Goal: Task Accomplishment & Management: Use online tool/utility

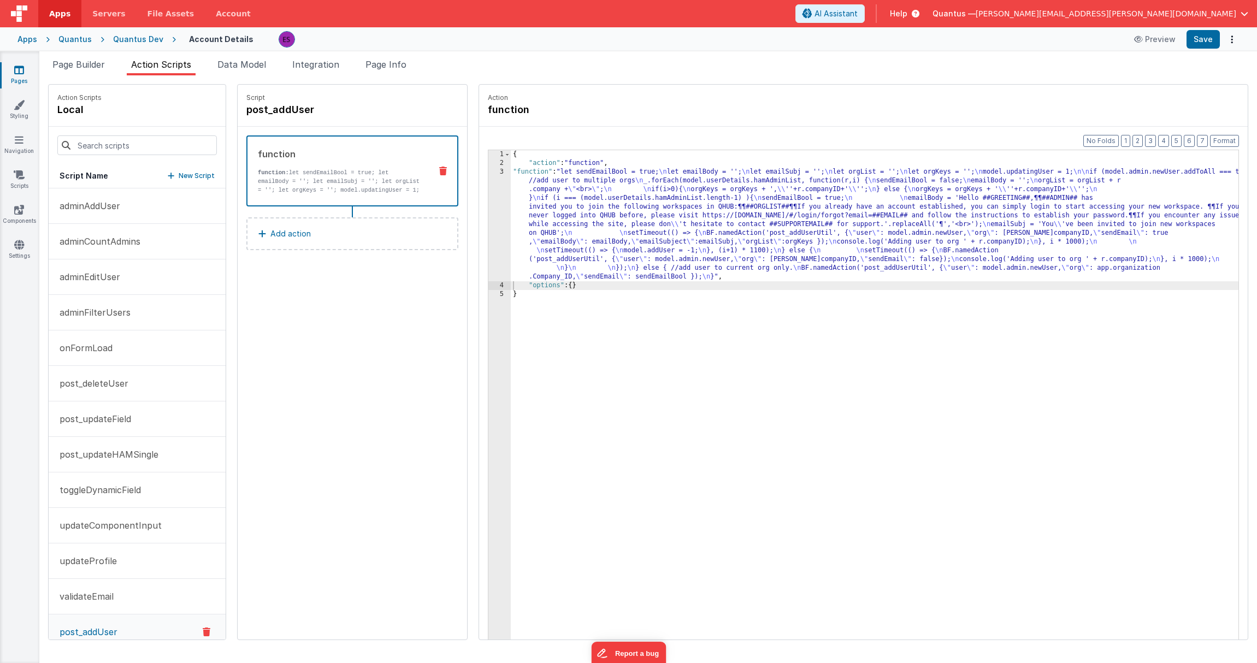
scroll to position [54, 0]
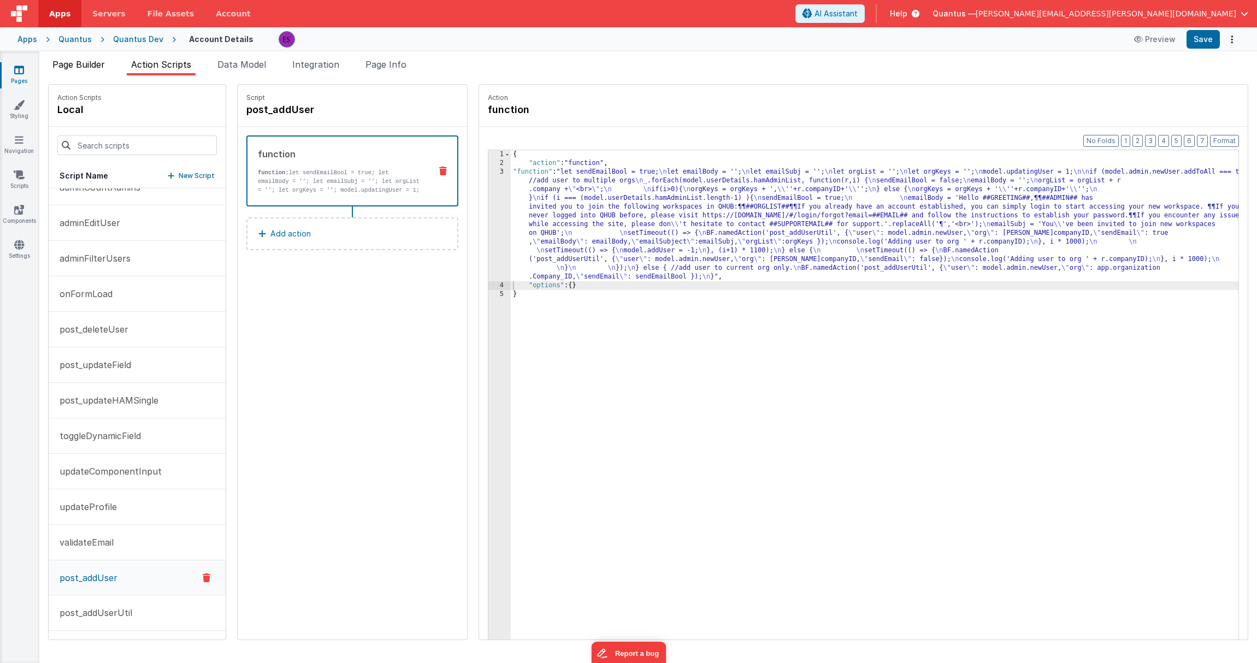
click at [102, 73] on li "Page Builder" at bounding box center [78, 66] width 61 height 17
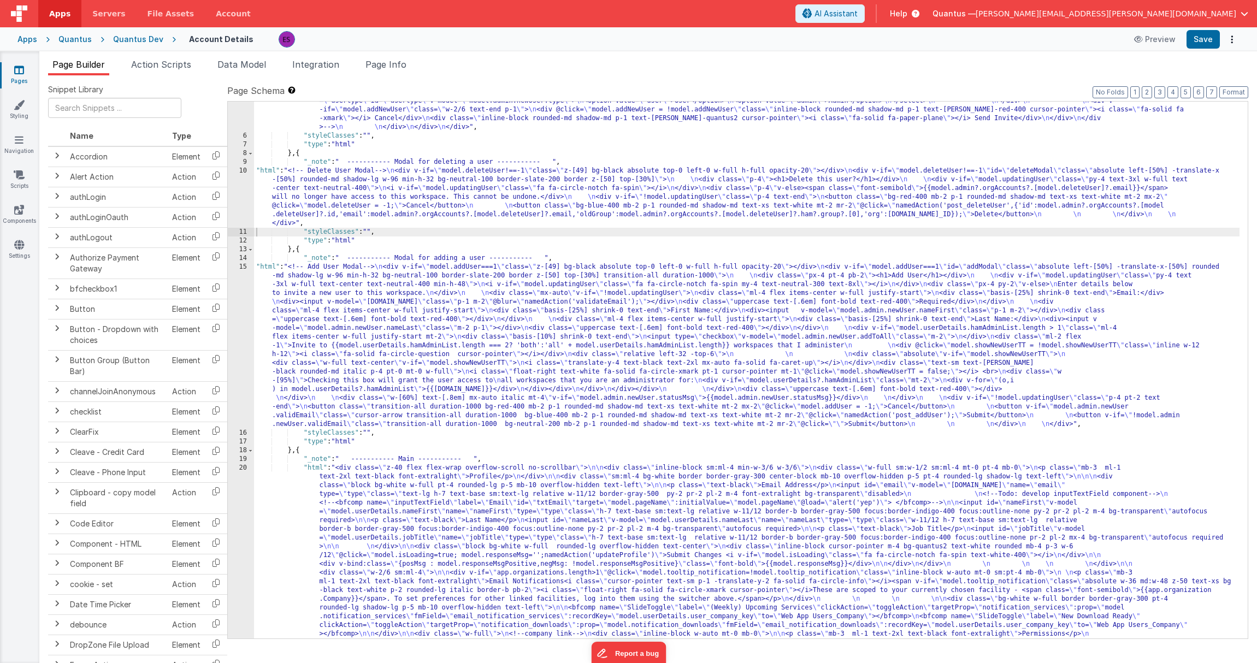
click at [299, 305] on div ""html" : "<!-- User Management Modal--> \n\n <div v-if= \" model.admin \" > \n\…" at bounding box center [746, 321] width 985 height 1201
click at [237, 335] on div "15" at bounding box center [241, 346] width 26 height 166
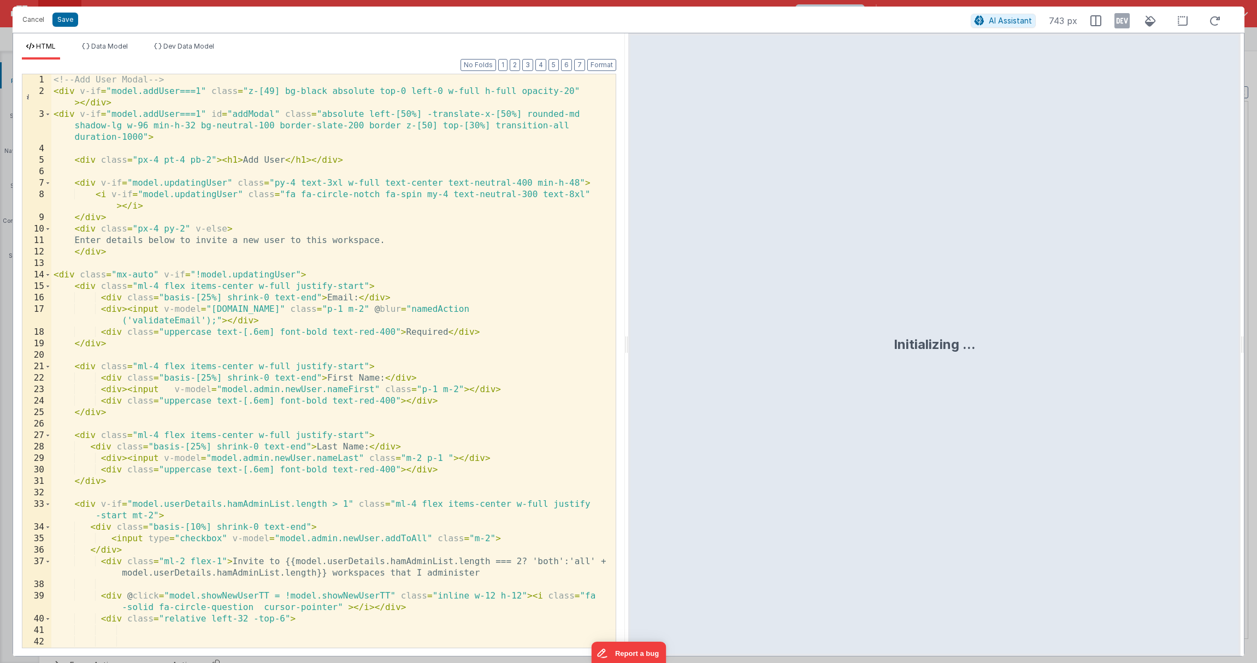
click at [300, 268] on div "<!-- Add User Modal --> < div v-if = "model.addUser===1" class = "z-[49] bg-bla…" at bounding box center [329, 372] width 556 height 596
type input "fa-spin"
click at [91, 191] on div "<!-- Add User Modal --> < div v-if = "model.addUser===1" class = "z-[49] bg-bla…" at bounding box center [329, 372] width 556 height 596
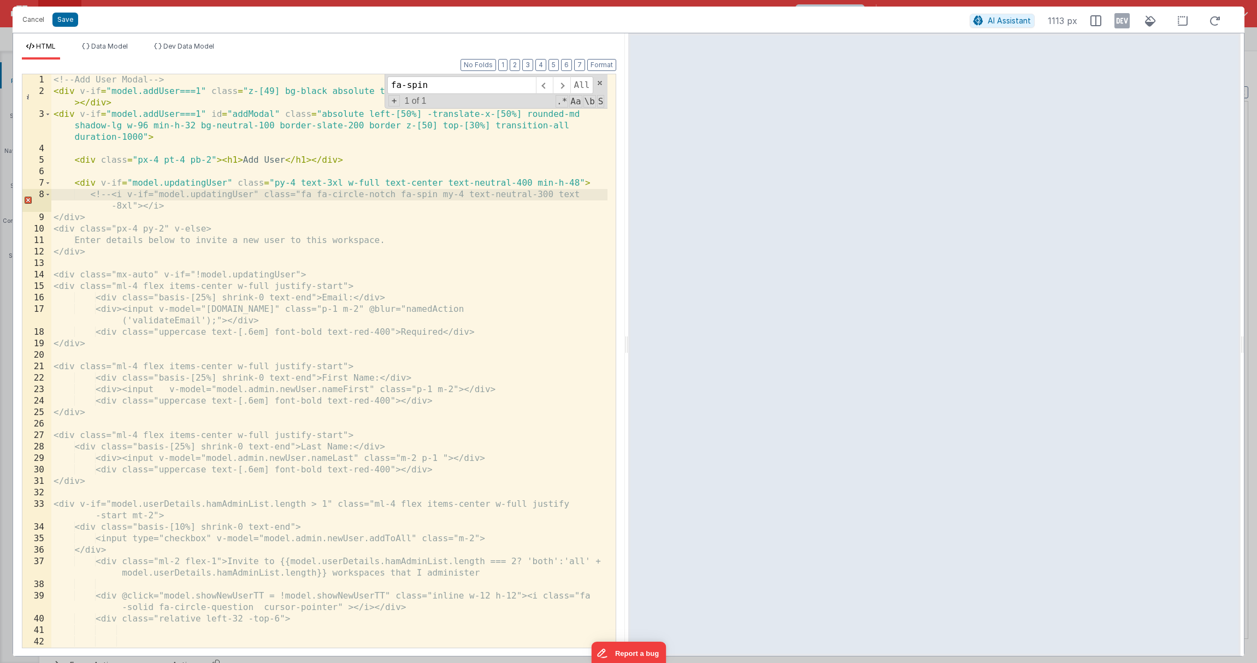
click at [178, 208] on div "<!-- Add User Modal --> < div v-if = "model.addUser===1" class = "z-[49] bg-bla…" at bounding box center [329, 372] width 556 height 596
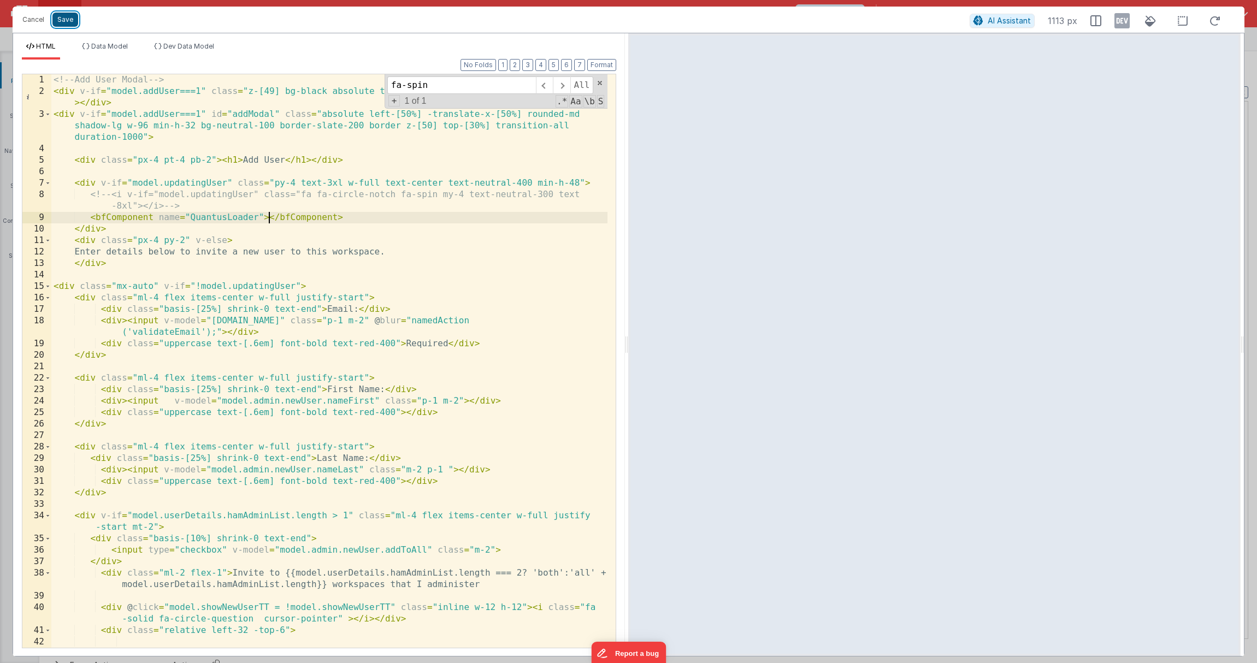
click at [70, 23] on button "Save" at bounding box center [65, 20] width 26 height 14
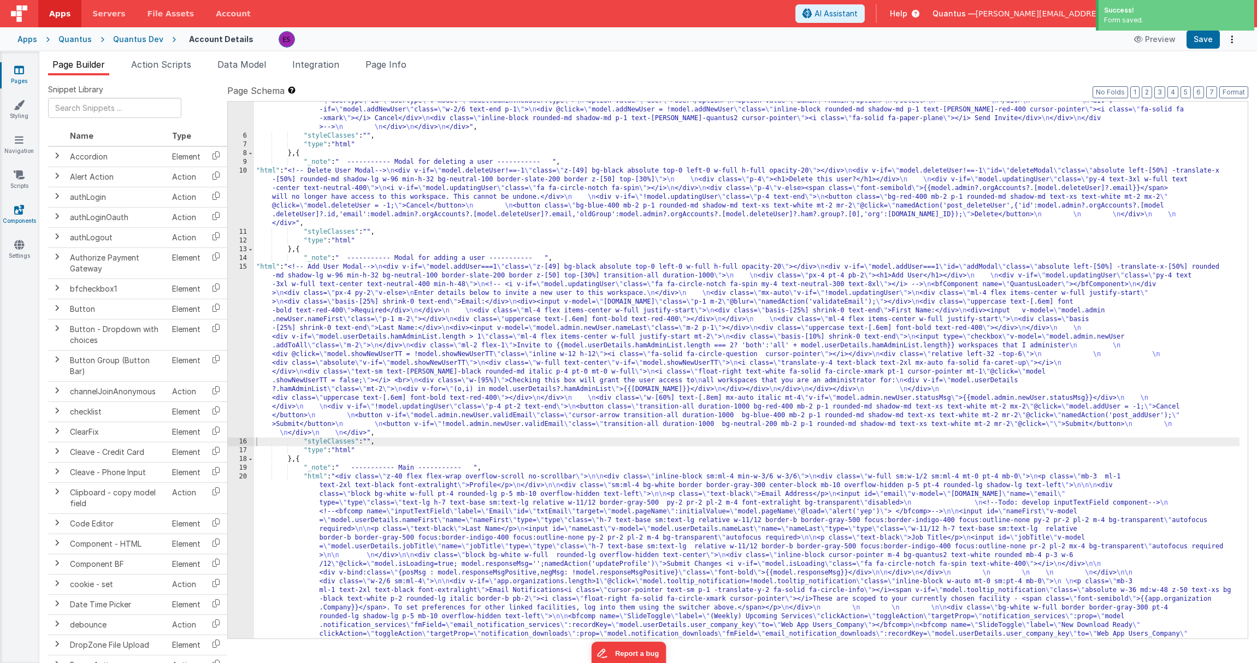
click at [21, 209] on icon at bounding box center [19, 209] width 10 height 11
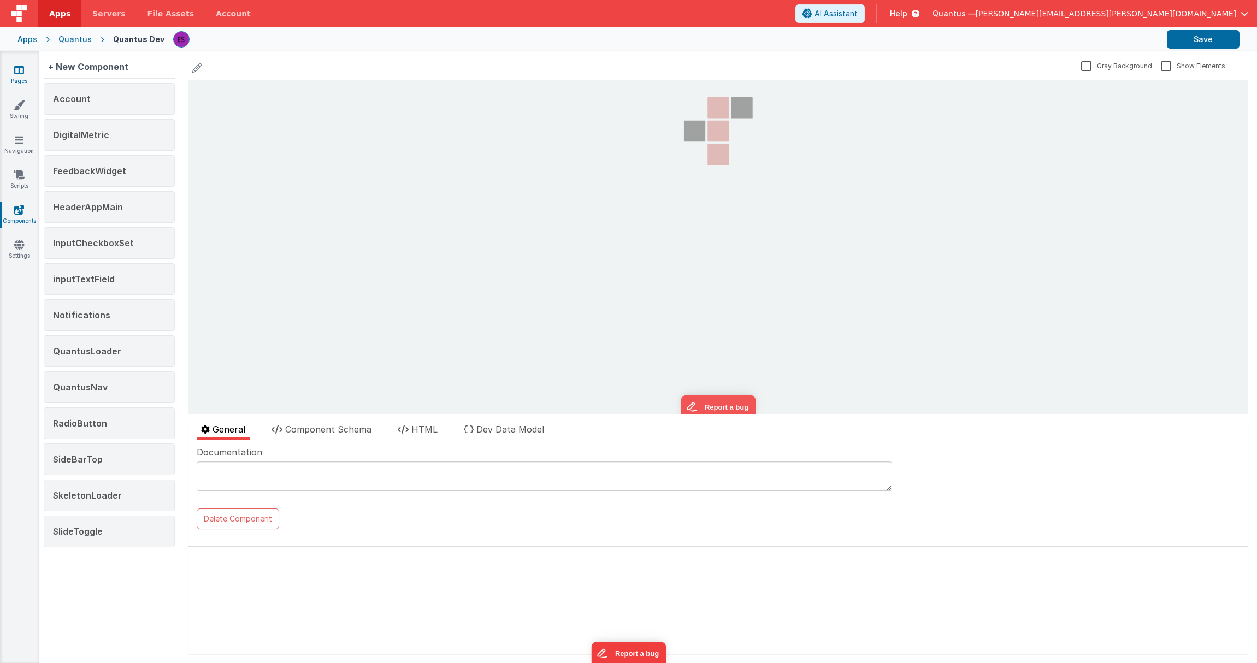
click at [16, 72] on icon at bounding box center [19, 69] width 10 height 11
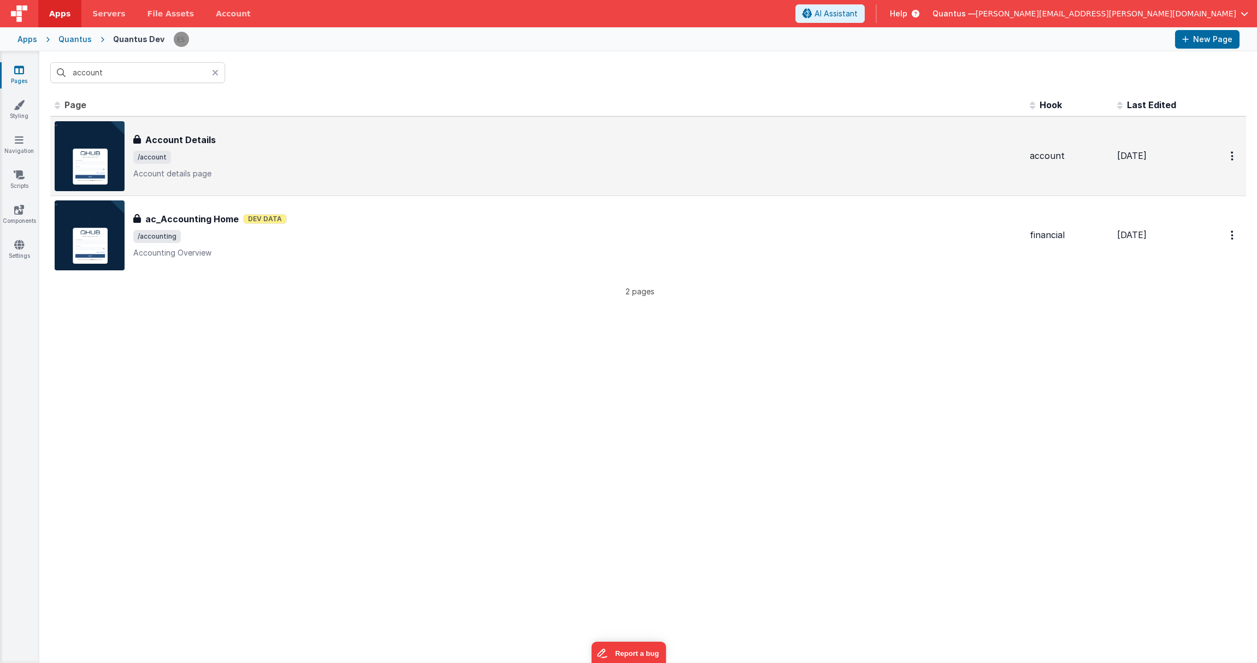
click at [101, 158] on img at bounding box center [90, 156] width 70 height 70
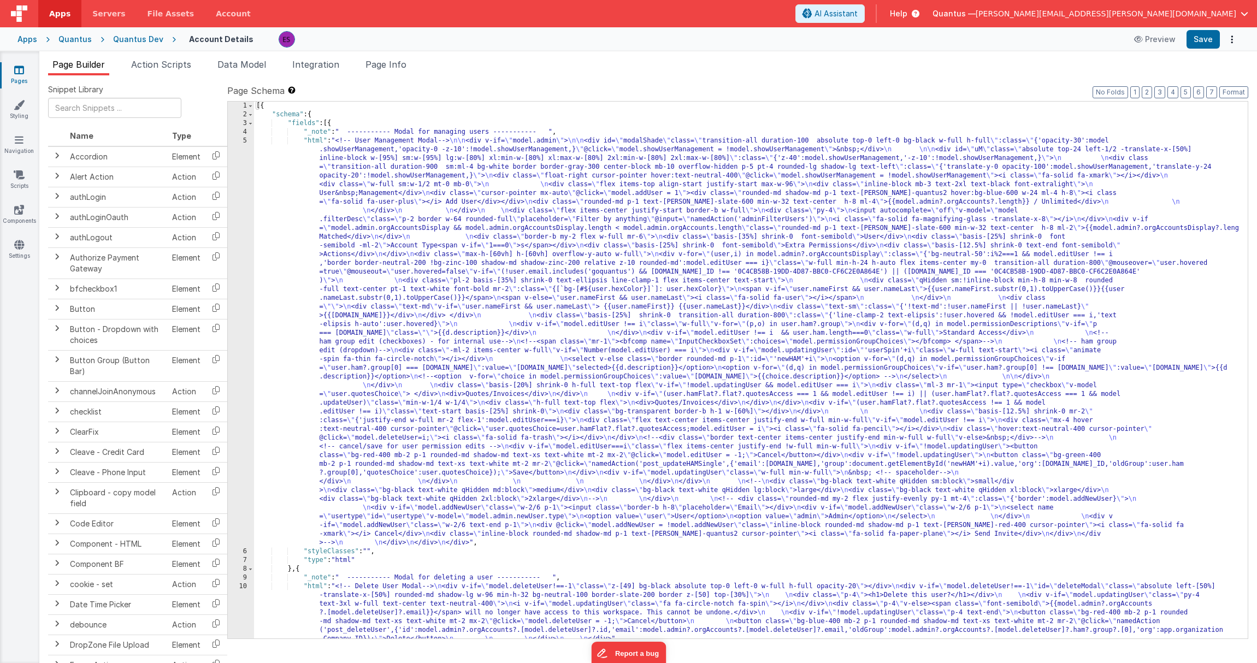
click at [339, 269] on div "[{ "schema" : { "fields" : [{ "_note" : " ----------- Modal for managing users …" at bounding box center [746, 379] width 985 height 554
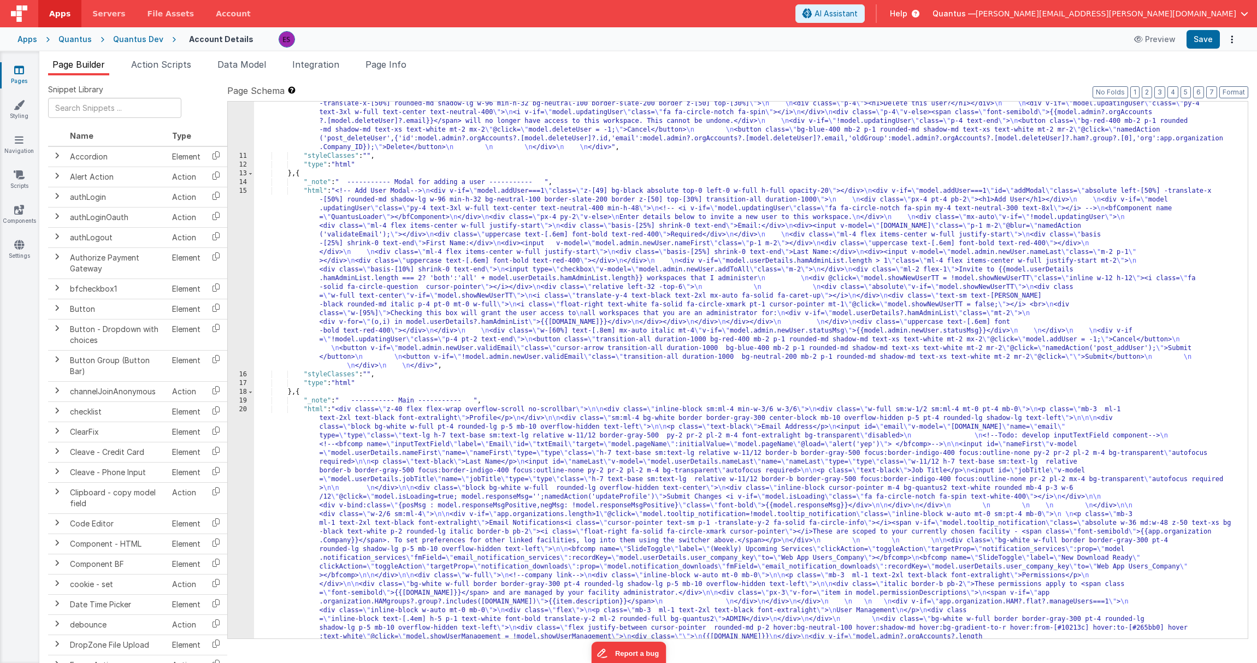
scroll to position [492, 0]
click at [233, 284] on div "15" at bounding box center [241, 279] width 26 height 184
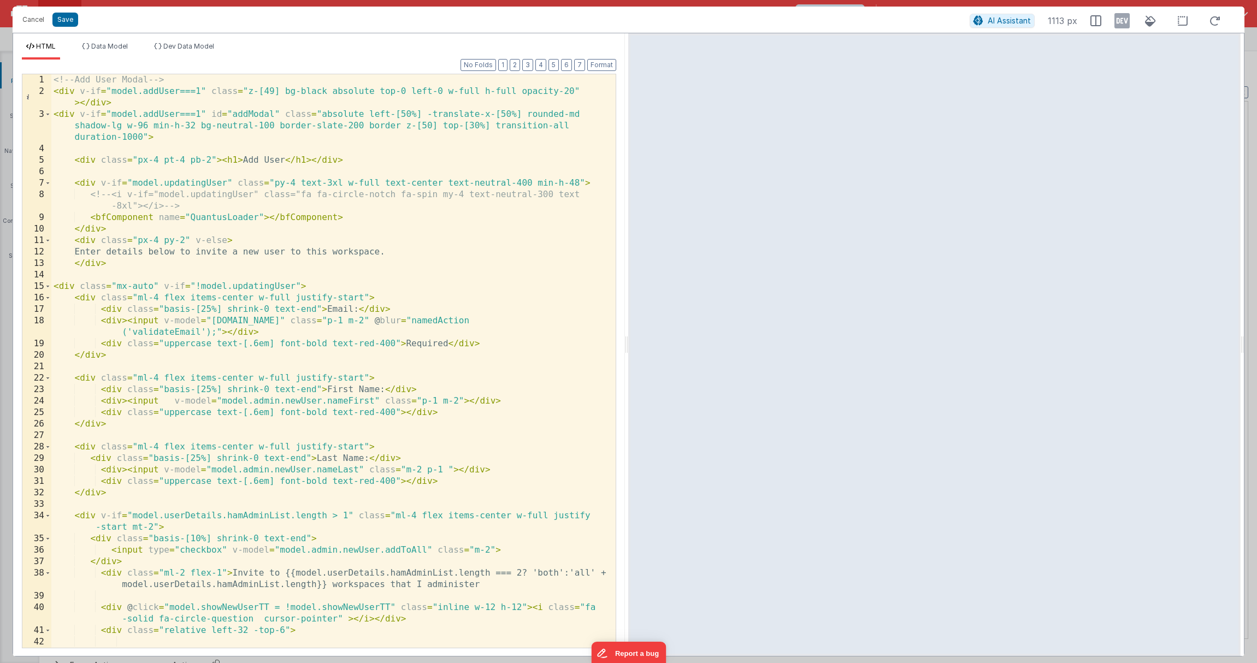
click at [129, 218] on div "<!-- Add User Modal --> < div v-if = "model.addUser===1" class = "z-[49] bg-bla…" at bounding box center [329, 372] width 556 height 596
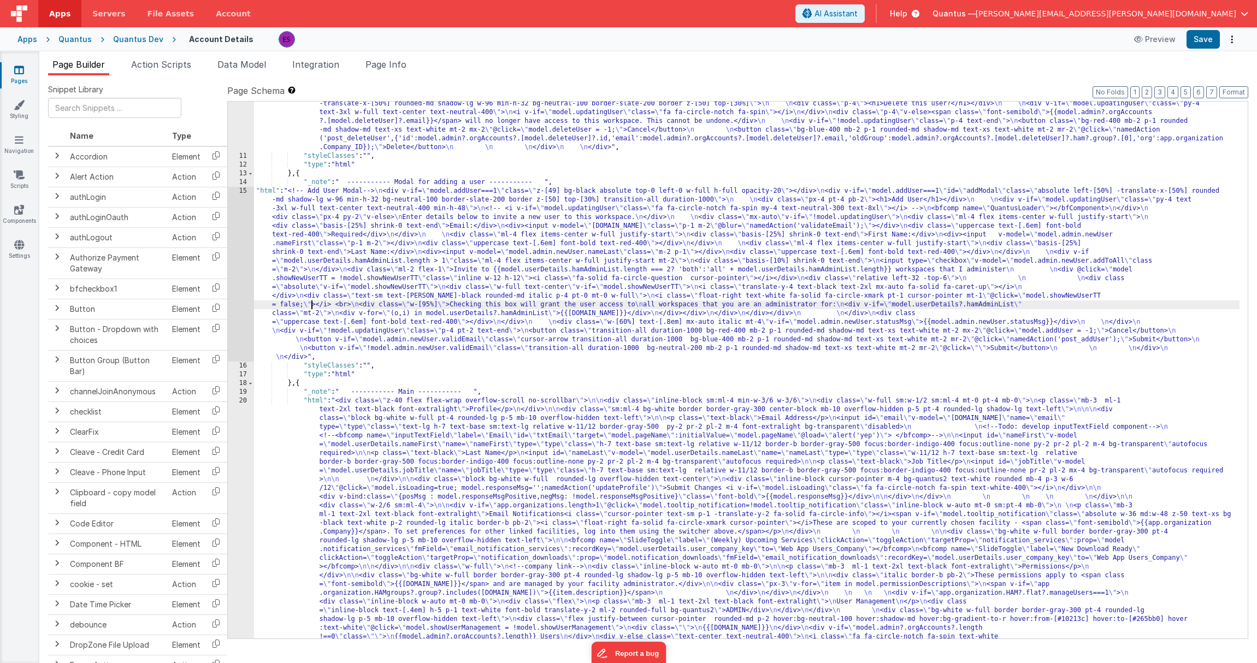
click at [311, 303] on div ""html" : "<!-- Delete User Modal--> \n <div v-if= \" model.deleteUser!==-1 \" c…" at bounding box center [746, 516] width 985 height 851
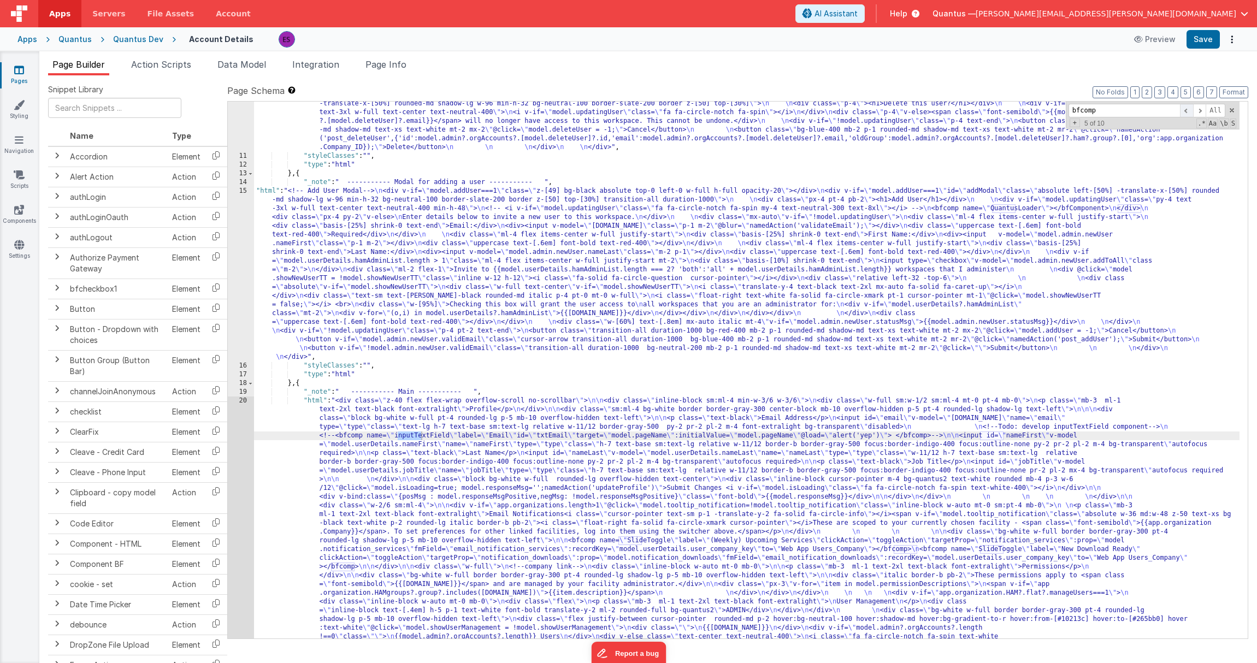
type input "bfcomp"
click at [1186, 110] on span at bounding box center [1186, 111] width 13 height 14
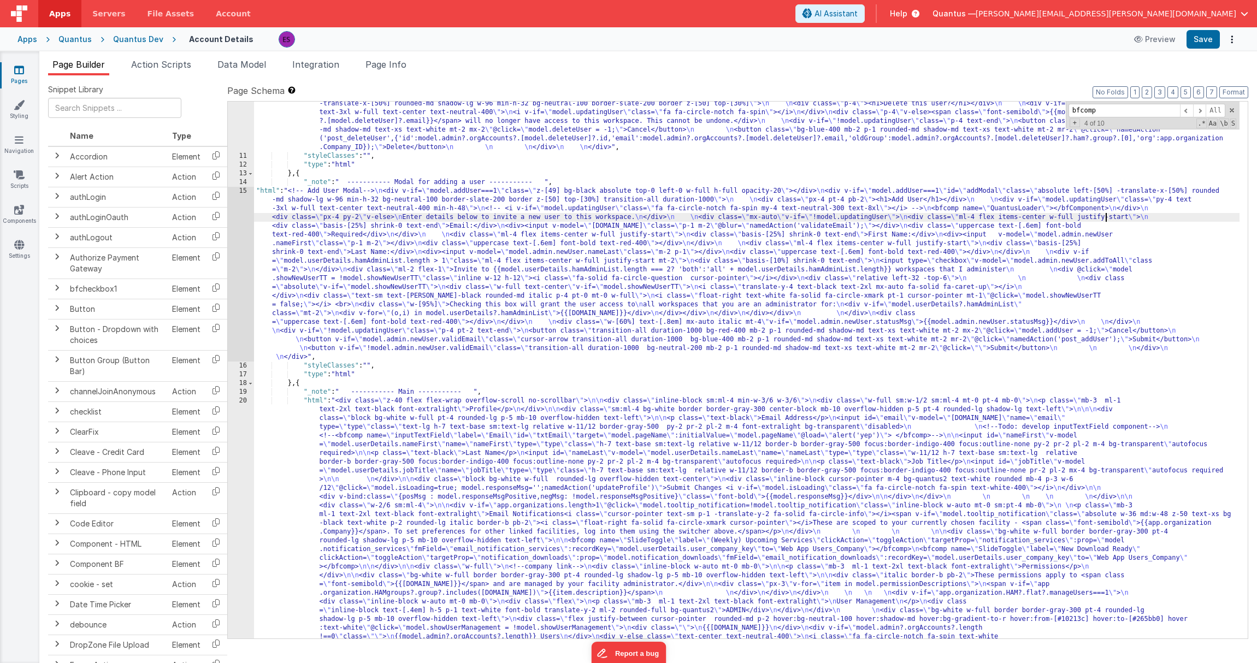
click at [1106, 215] on div ""html" : "<!-- Delete User Modal--> \n <div v-if= \" model.deleteUser!==-1 \" c…" at bounding box center [746, 516] width 985 height 851
click at [1144, 207] on div ""html" : "<!-- Delete User Modal--> \n <div v-if= \" model.deleteUser!==-1 \" c…" at bounding box center [746, 516] width 985 height 851
click at [275, 276] on div ""html" : "<!-- Delete User Modal--> \n <div v-if= \" model.deleteUser!==-1 \" c…" at bounding box center [746, 516] width 985 height 851
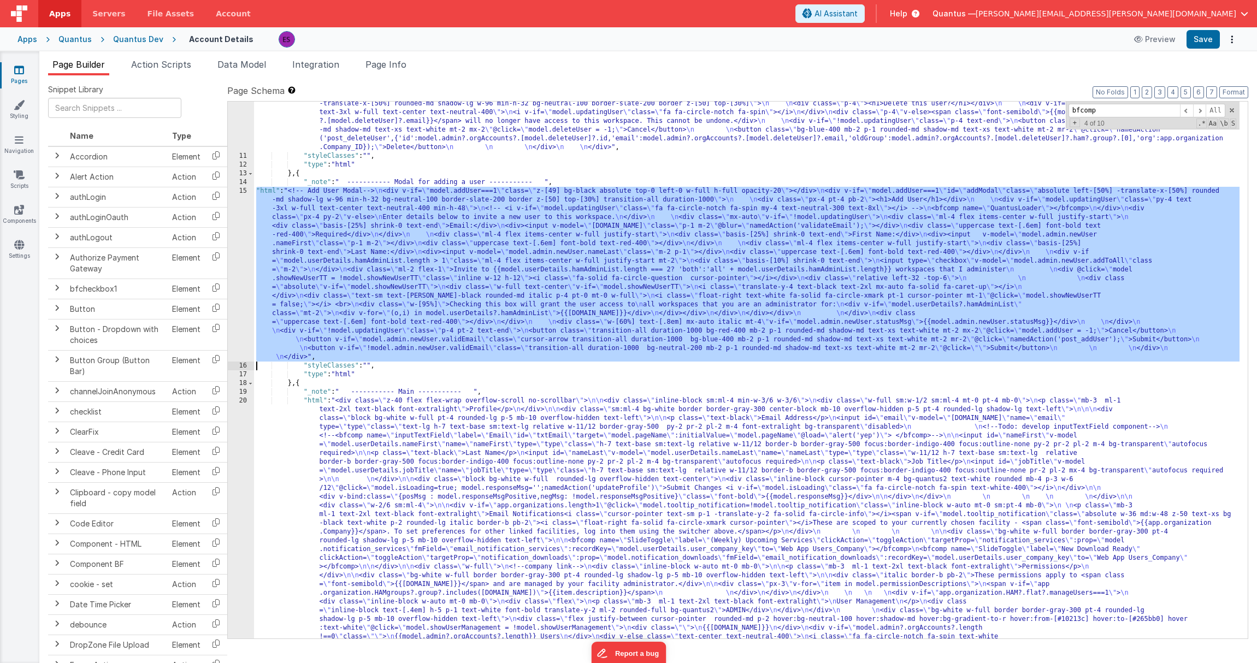
click at [234, 258] on div "15" at bounding box center [241, 274] width 26 height 175
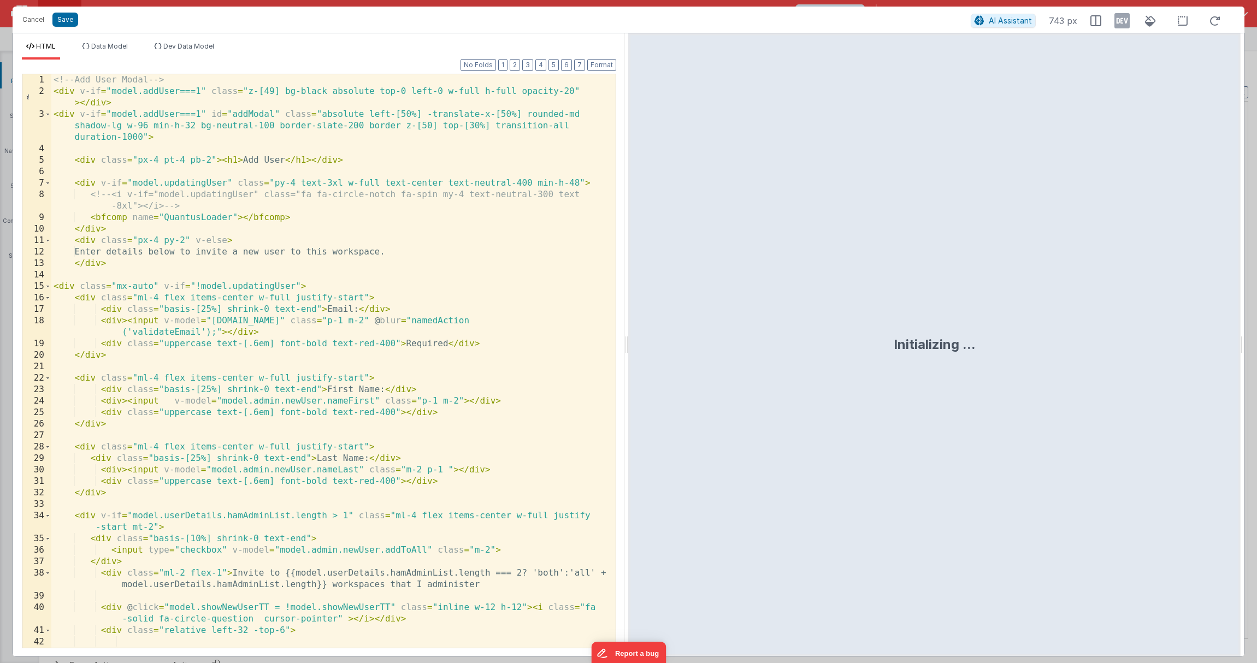
click at [236, 256] on div "<!-- Add User Modal --> < div v-if = "model.addUser===1" class = "z-[49] bg-bla…" at bounding box center [329, 372] width 556 height 596
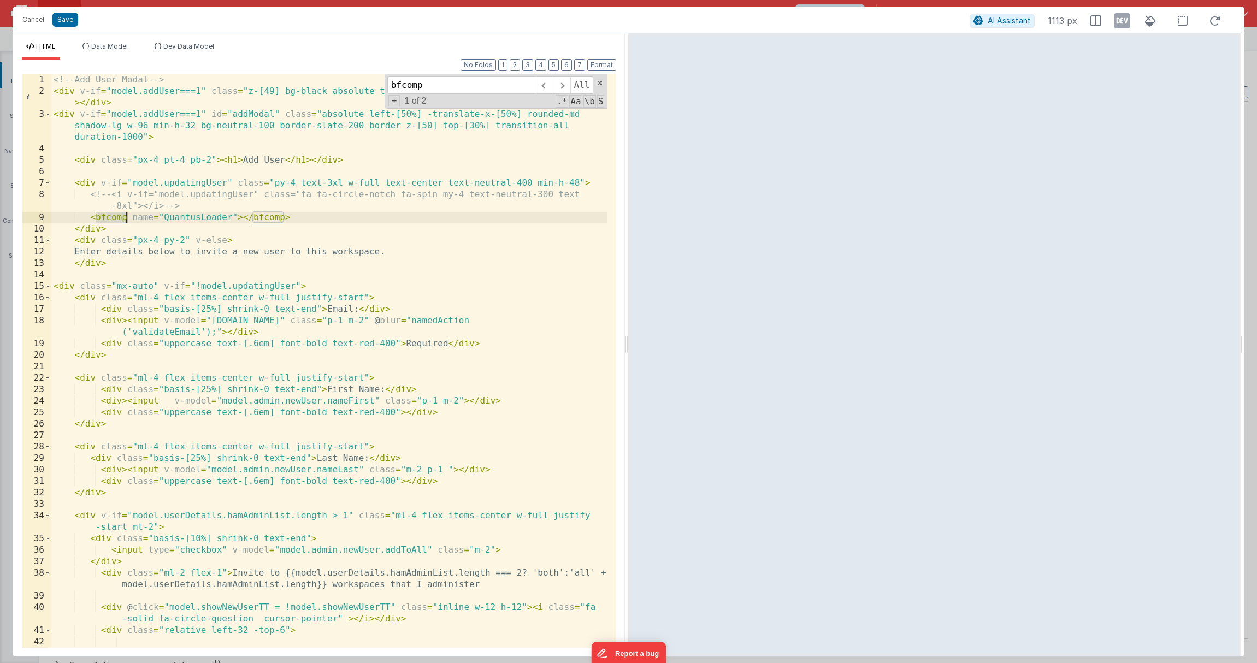
type input "bfcomp"
drag, startPoint x: 293, startPoint y: 220, endPoint x: 89, endPoint y: 218, distance: 204.3
click at [89, 218] on div "<!-- Add User Modal --> < div v-if = "model.addUser===1" class = "z-[49] bg-bla…" at bounding box center [329, 372] width 556 height 596
click at [100, 276] on div "<!-- Add User Modal --> < div v-if = "model.addUser===1" class = "z-[49] bg-bla…" at bounding box center [329, 372] width 556 height 596
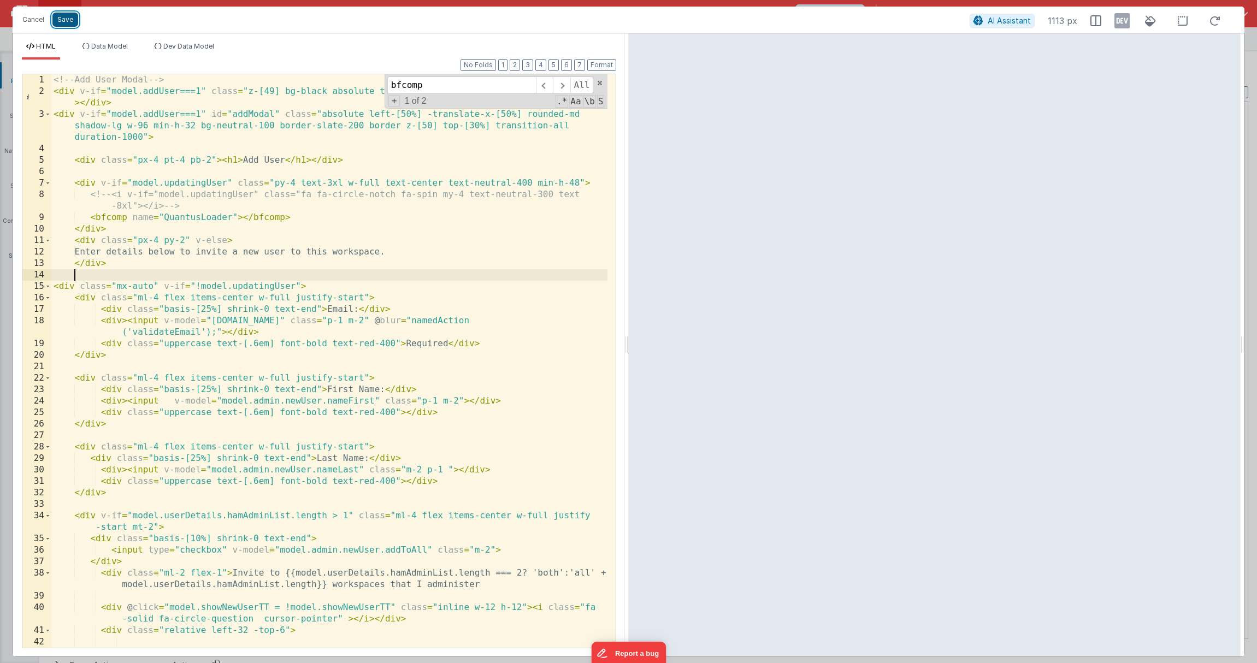
click at [70, 14] on button "Save" at bounding box center [65, 20] width 26 height 14
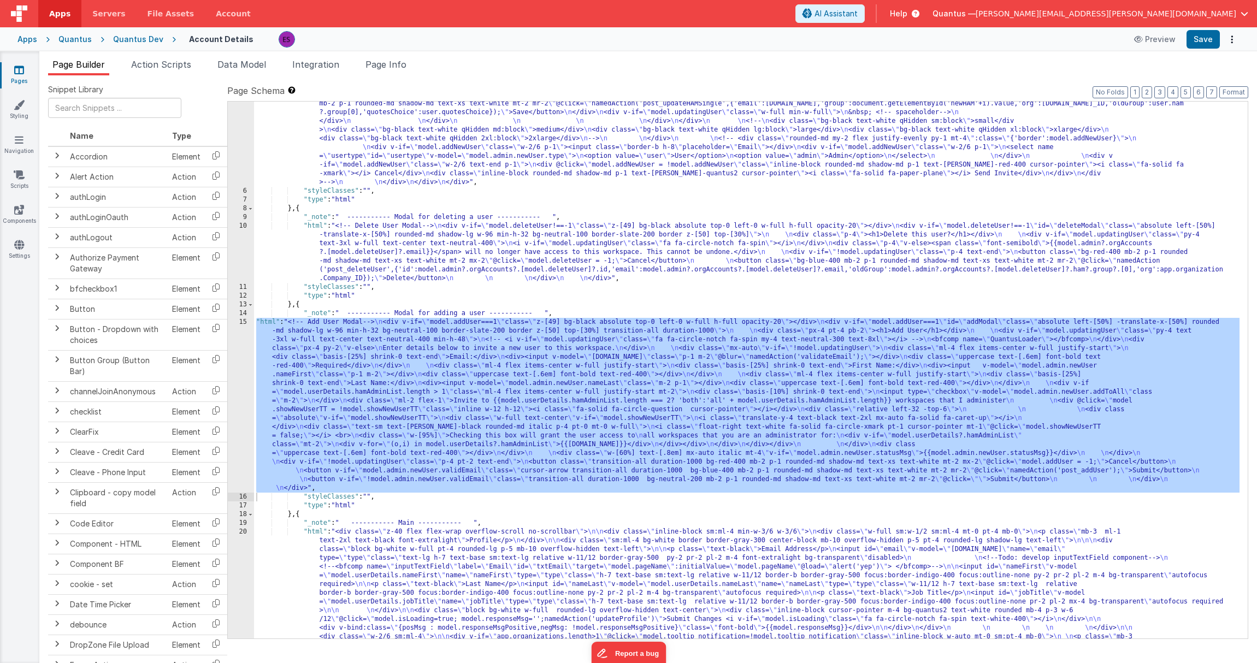
scroll to position [262, 0]
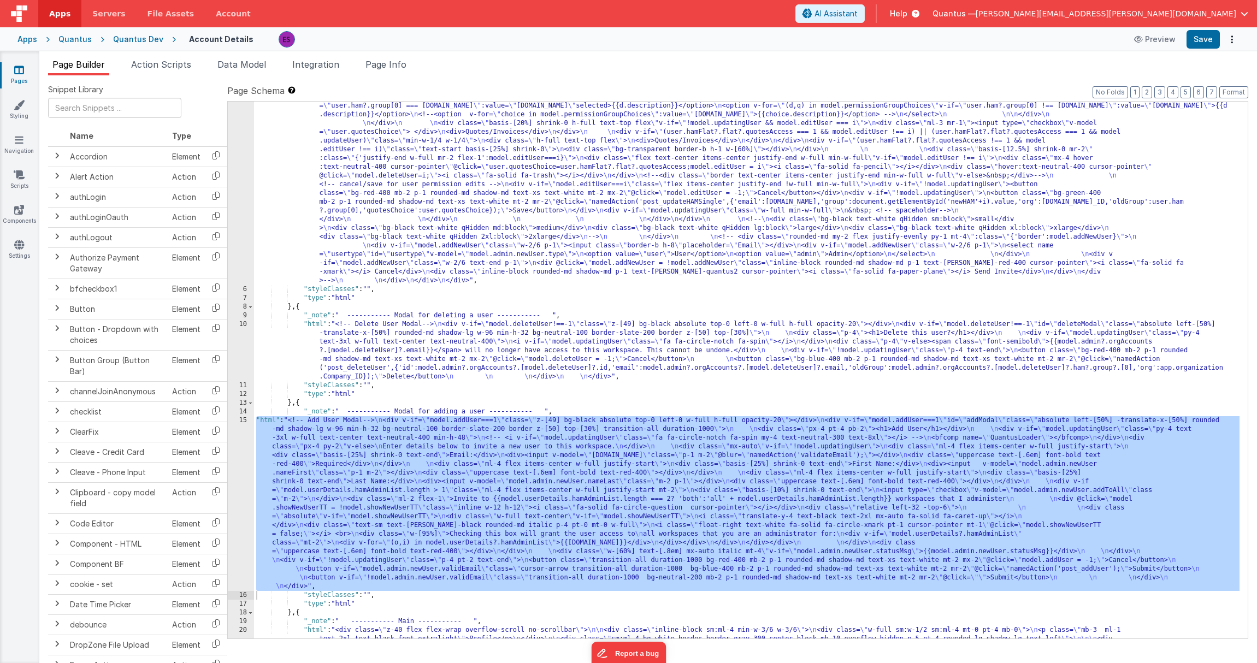
click at [434, 334] on div ""html" : "<!-- User Management Modal--> \n\n <div v-if= \" model.admin \" > \n\…" at bounding box center [746, 474] width 985 height 1201
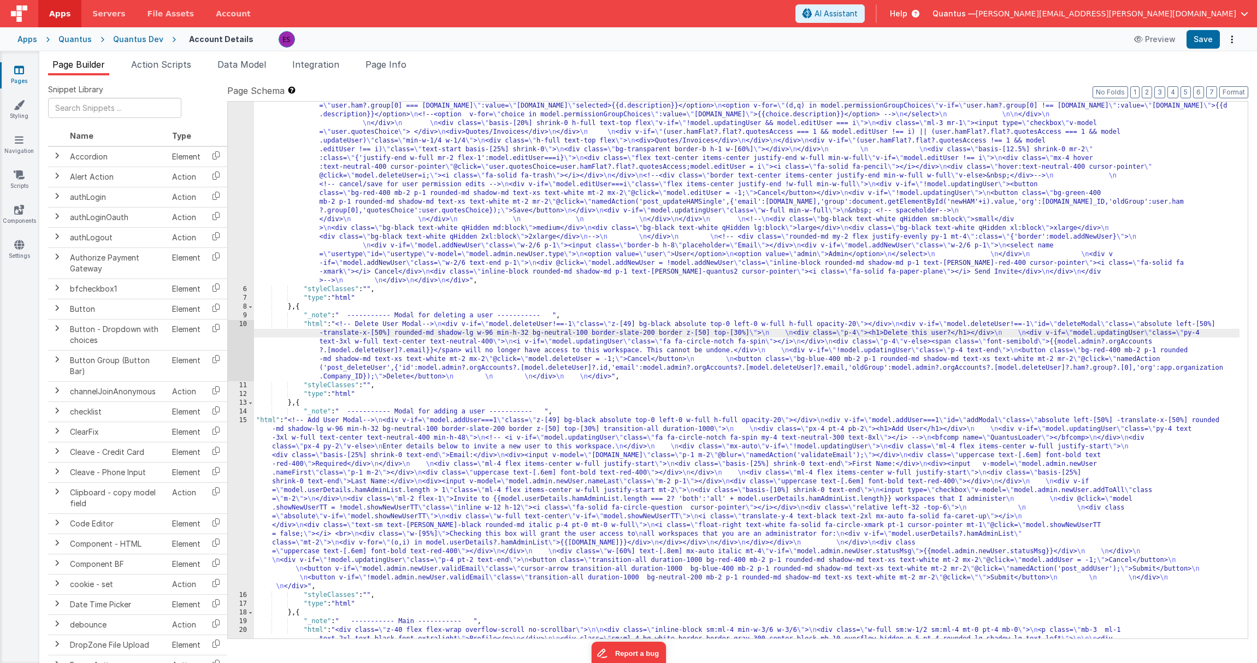
click at [232, 340] on div "10" at bounding box center [241, 350] width 26 height 61
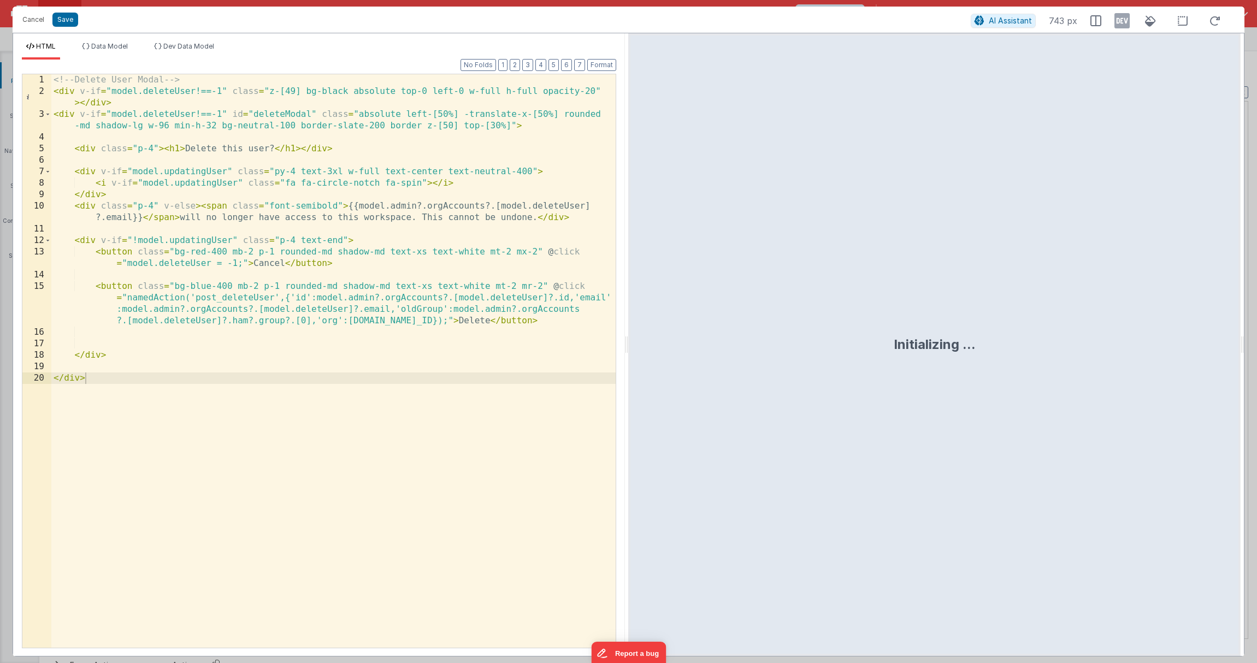
click at [327, 121] on div "<!-- Delete User Modal --> < div v-if = "model.deleteUser!==-1" class = "z-[49]…" at bounding box center [333, 372] width 564 height 596
type input "spin"
click at [93, 179] on div "<!-- Delete User Modal --> < div v-if = "model.deleteUser!==-1" class = "z-[49]…" at bounding box center [333, 372] width 564 height 596
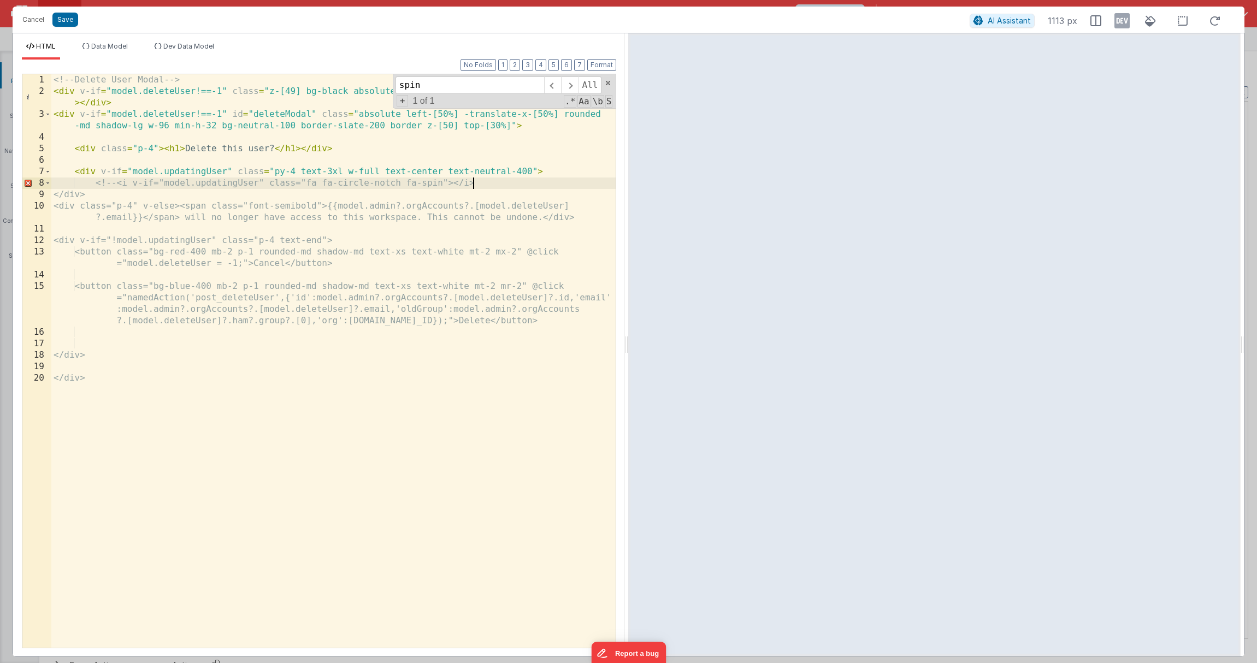
click at [502, 185] on div "<!-- Delete User Modal --> < div v-if = "model.deleteUser!==-1" class = "z-[49]…" at bounding box center [333, 372] width 564 height 596
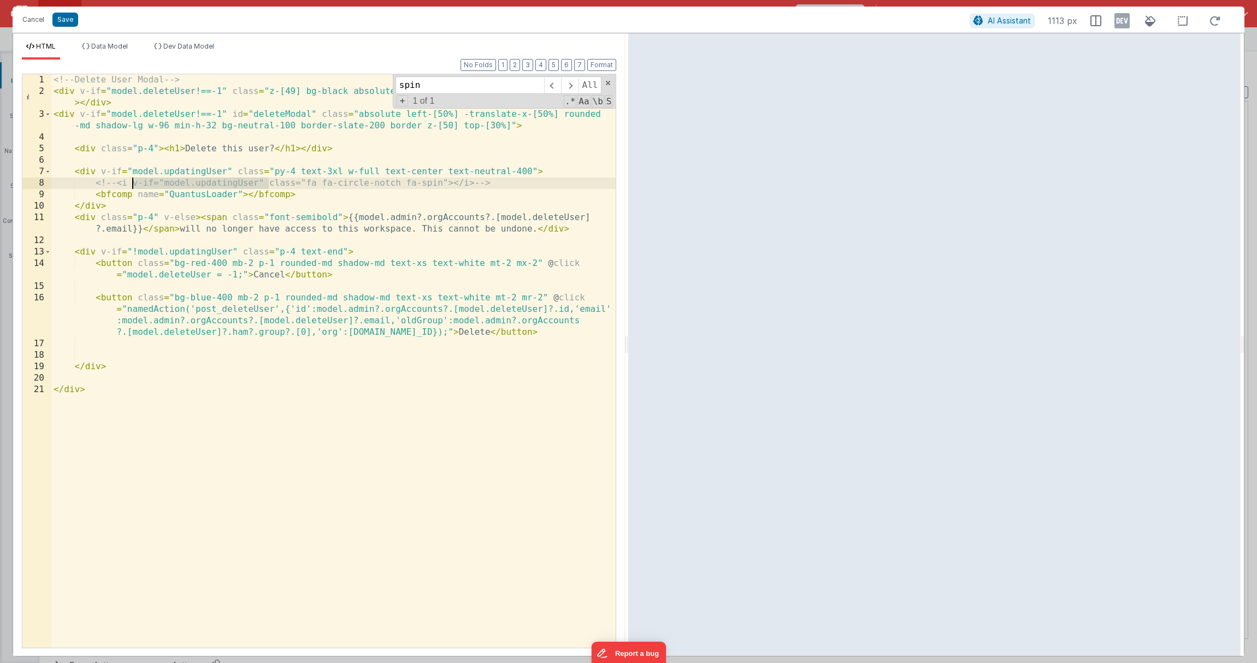
drag, startPoint x: 270, startPoint y: 182, endPoint x: 133, endPoint y: 182, distance: 137.6
click at [133, 182] on div "<!-- Delete User Modal --> < div v-if = "model.deleteUser!==-1" class = "z-[49]…" at bounding box center [333, 372] width 564 height 596
drag, startPoint x: 133, startPoint y: 193, endPoint x: 111, endPoint y: 208, distance: 27.1
click at [134, 193] on div "<!-- Delete User Modal --> < div v-if = "model.deleteUser!==-1" class = "z-[49]…" at bounding box center [333, 372] width 564 height 596
paste textarea
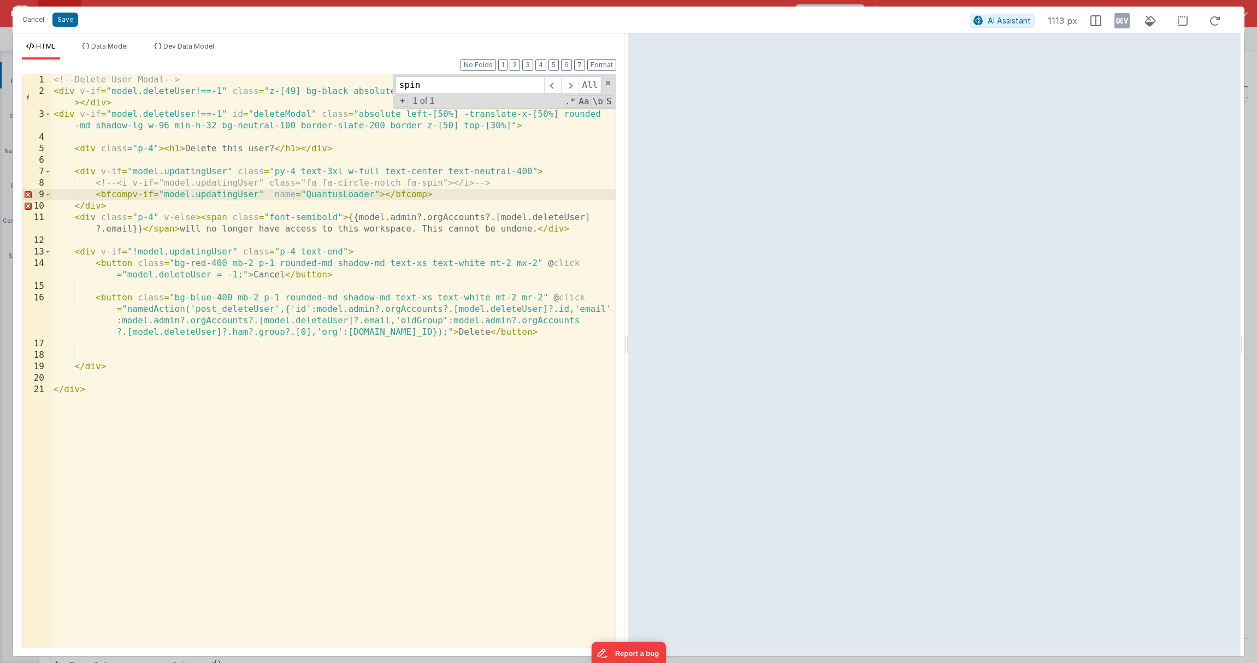
click at [133, 195] on div "<!-- Delete User Modal --> < div v-if = "model.deleteUser!==-1" class = "z-[49]…" at bounding box center [333, 372] width 564 height 596
click at [279, 193] on div "<!-- Delete User Modal --> < div v-if = "model.deleteUser!==-1" class = "z-[49]…" at bounding box center [333, 372] width 564 height 596
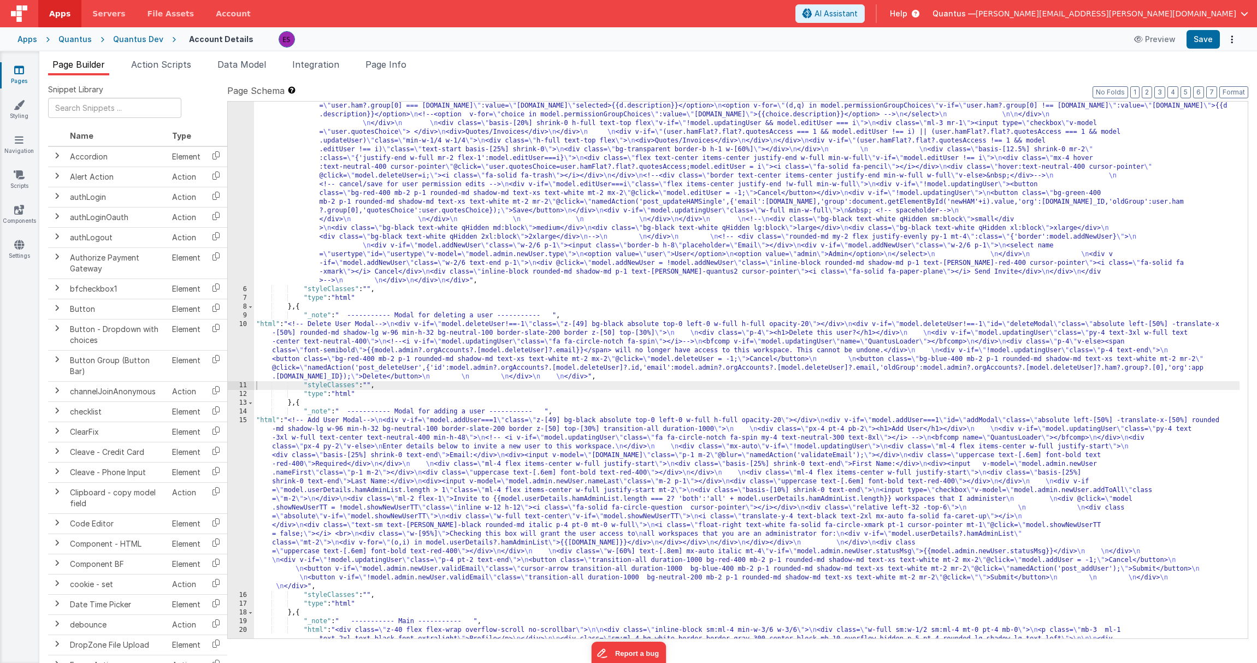
click at [324, 451] on div ""html" : "<!-- User Management Modal--> \n\n <div v-if= \" model.admin \" > \n\…" at bounding box center [746, 474] width 985 height 1201
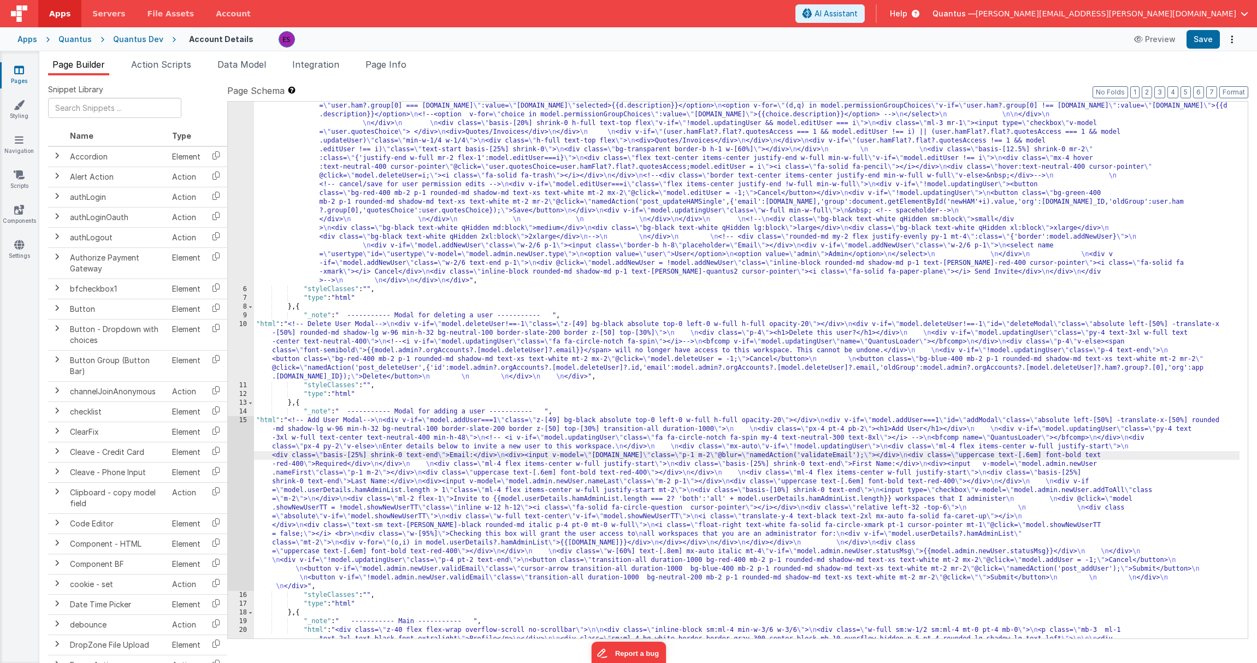
click at [234, 469] on div "15" at bounding box center [241, 503] width 26 height 175
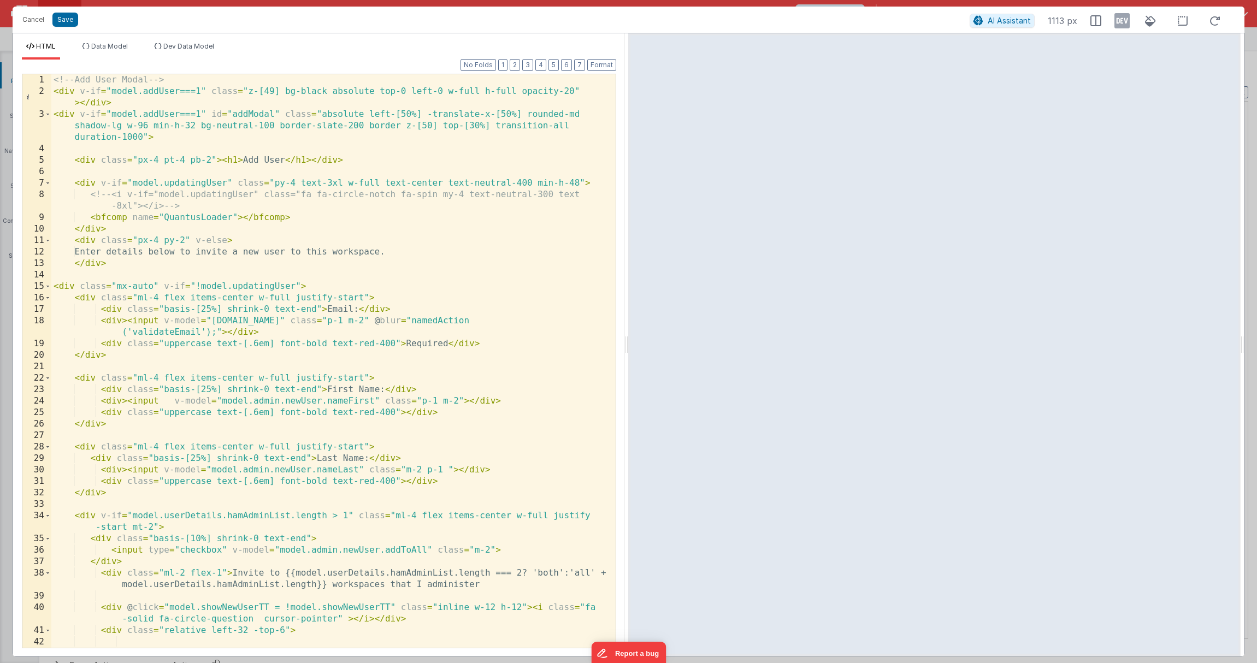
click at [235, 220] on div "<!-- Add User Modal --> < div v-if = "model.addUser===1" class = "z-[49] bg-bla…" at bounding box center [329, 372] width 556 height 596
click at [71, 20] on button "Save" at bounding box center [65, 20] width 26 height 14
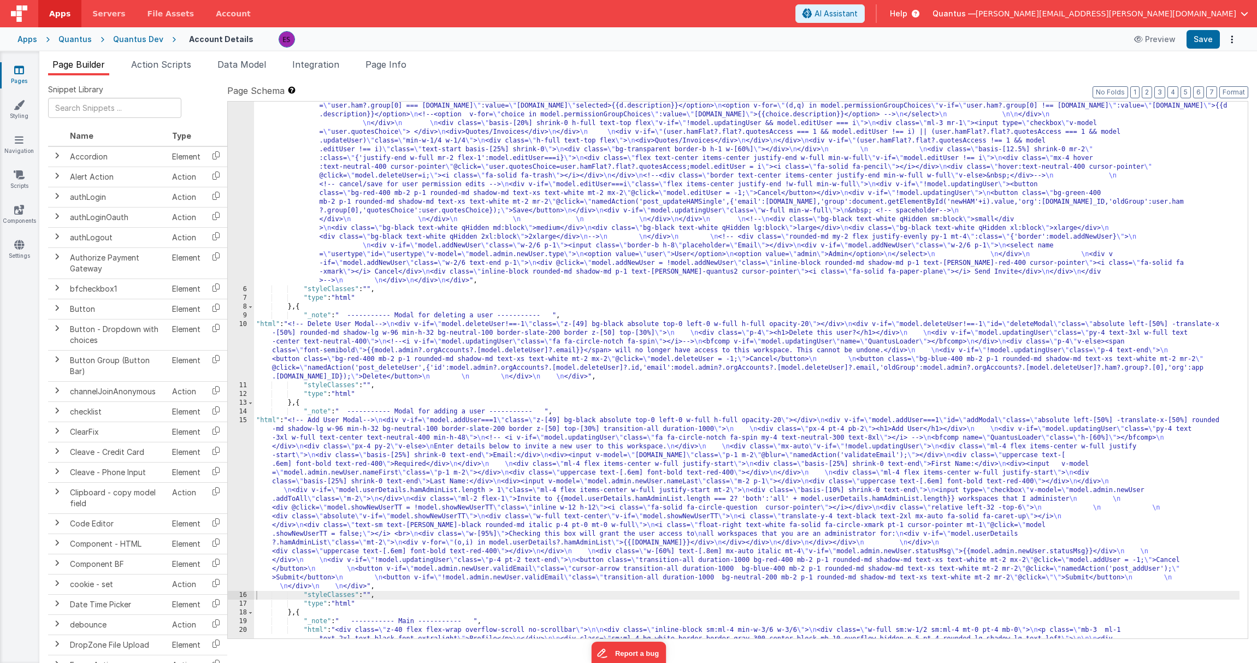
click at [269, 484] on div ""html" : "<!-- User Management Modal--> \n\n <div v-if= \" model.admin \" > \n\…" at bounding box center [746, 474] width 985 height 1201
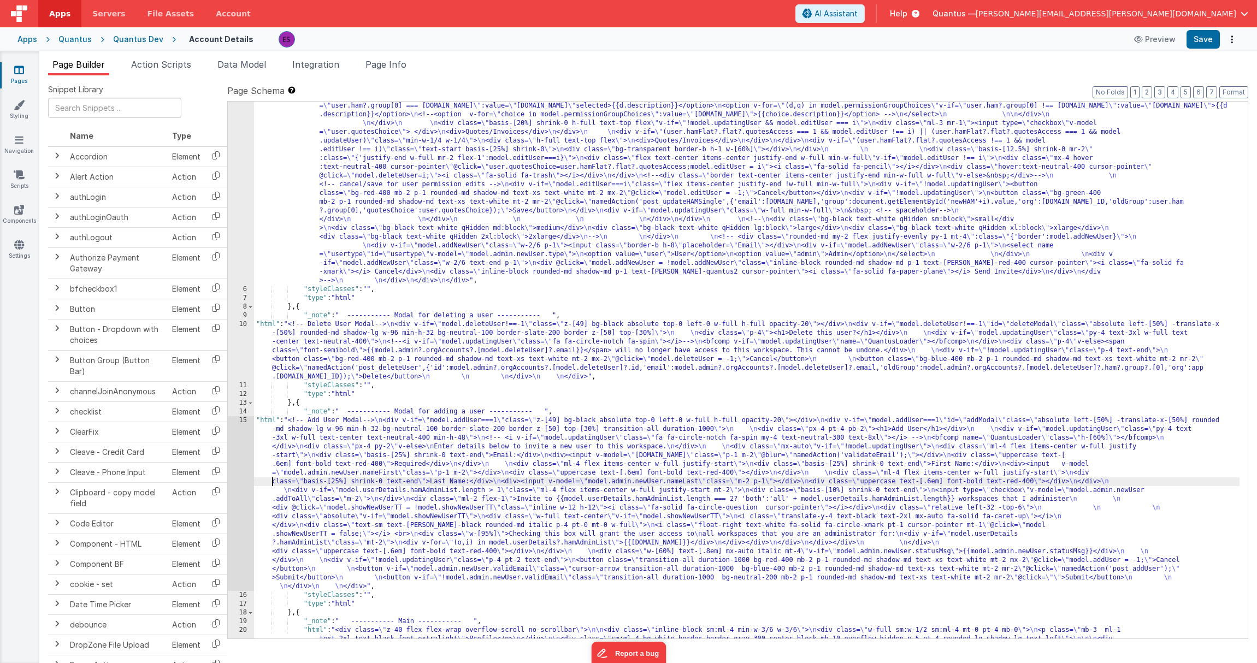
click at [239, 478] on div "15" at bounding box center [241, 503] width 26 height 175
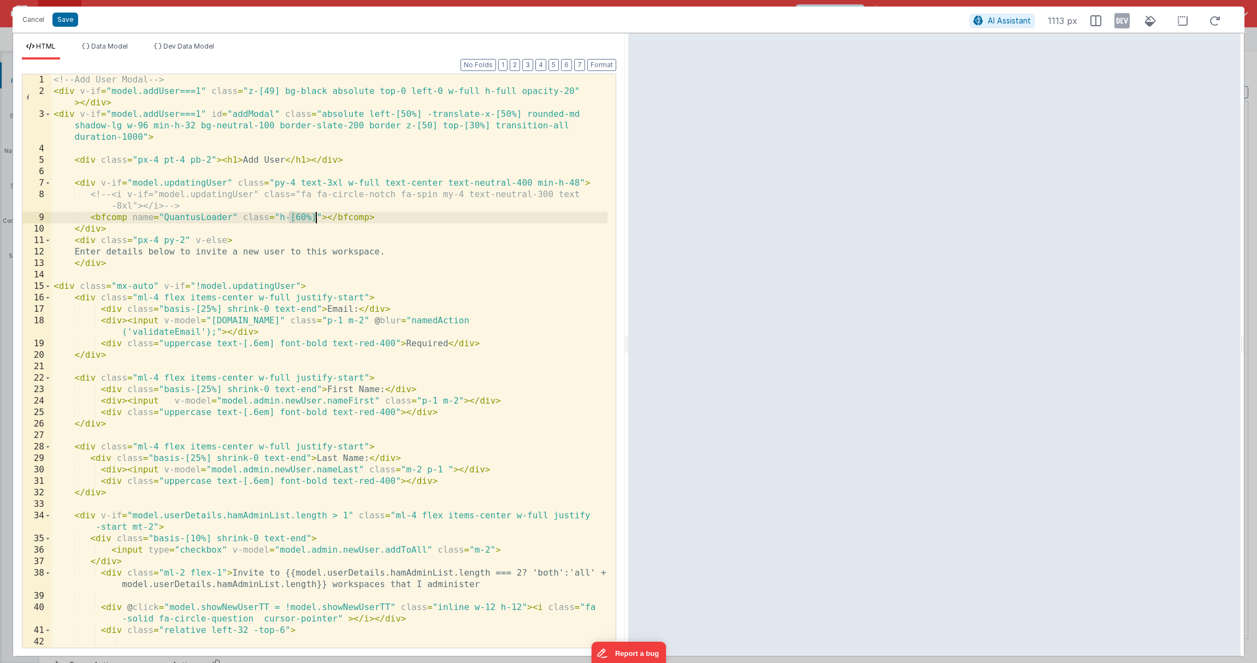
drag, startPoint x: 289, startPoint y: 218, endPoint x: 315, endPoint y: 215, distance: 25.9
click at [315, 215] on div "<!-- Add User Modal --> < div v-if = "model.addUser===1" class = "z-[49] bg-bla…" at bounding box center [329, 372] width 556 height 596
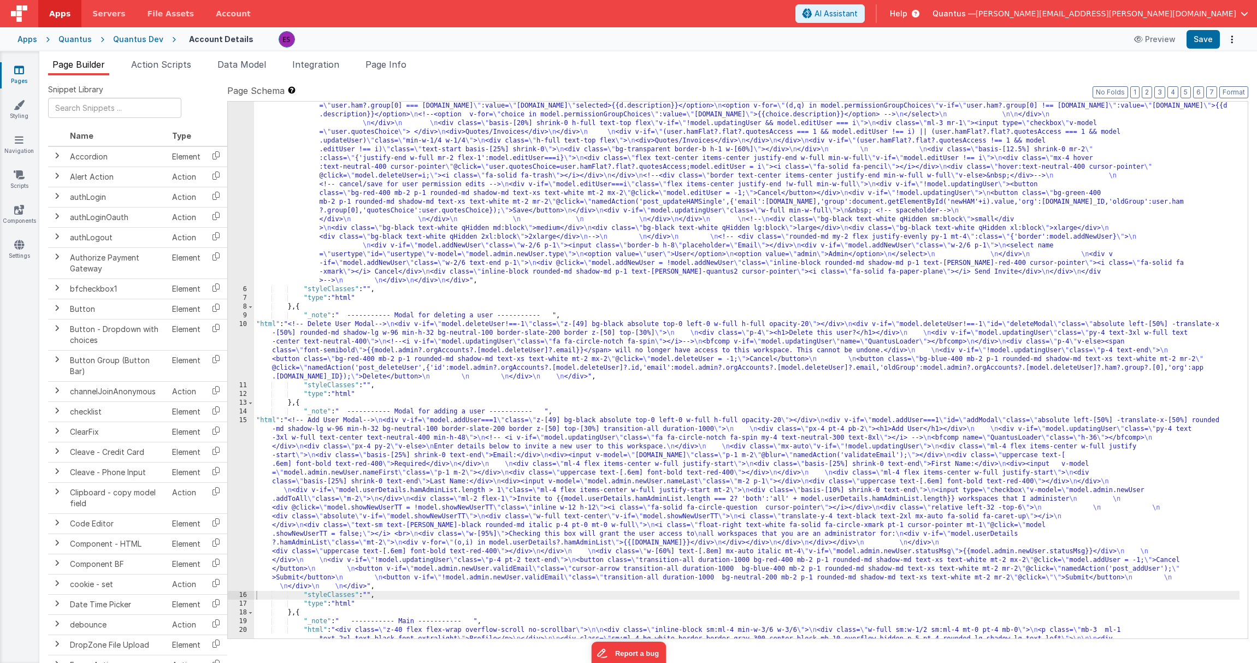
click at [240, 470] on div "15" at bounding box center [241, 503] width 26 height 175
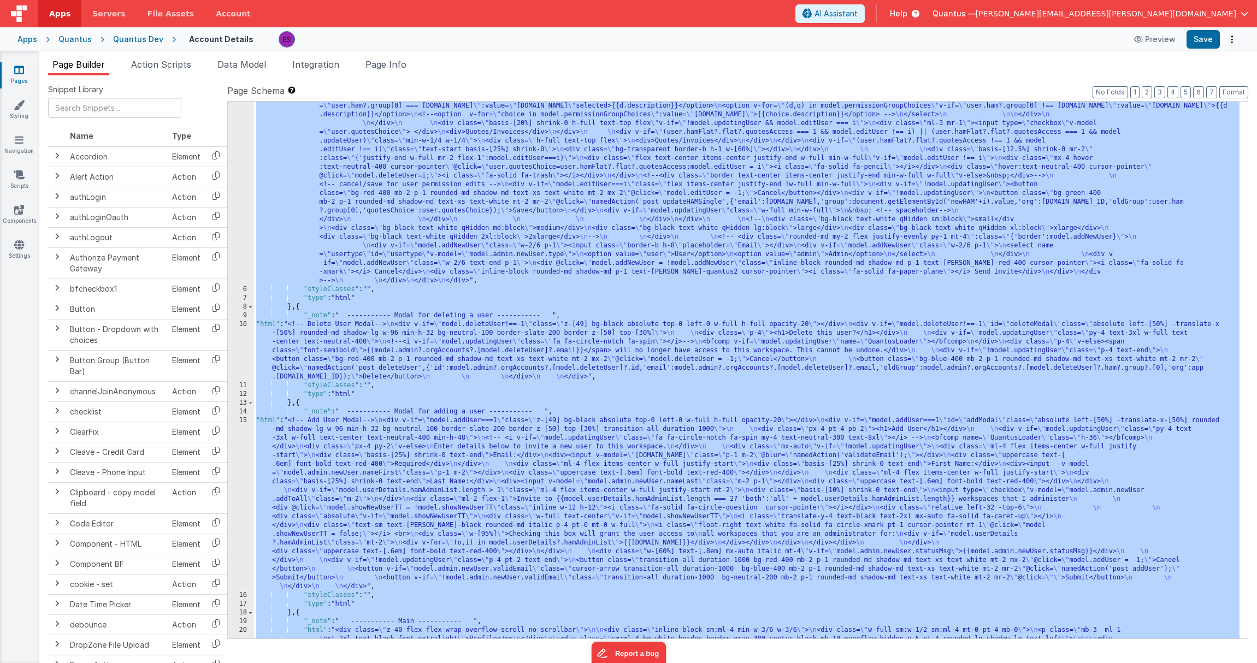
click at [240, 469] on div "15" at bounding box center [241, 503] width 26 height 175
click at [264, 478] on div ""html" : "<!-- User Management Modal--> \n\n <div v-if= \" model.admin \" > \n\…" at bounding box center [746, 474] width 985 height 1201
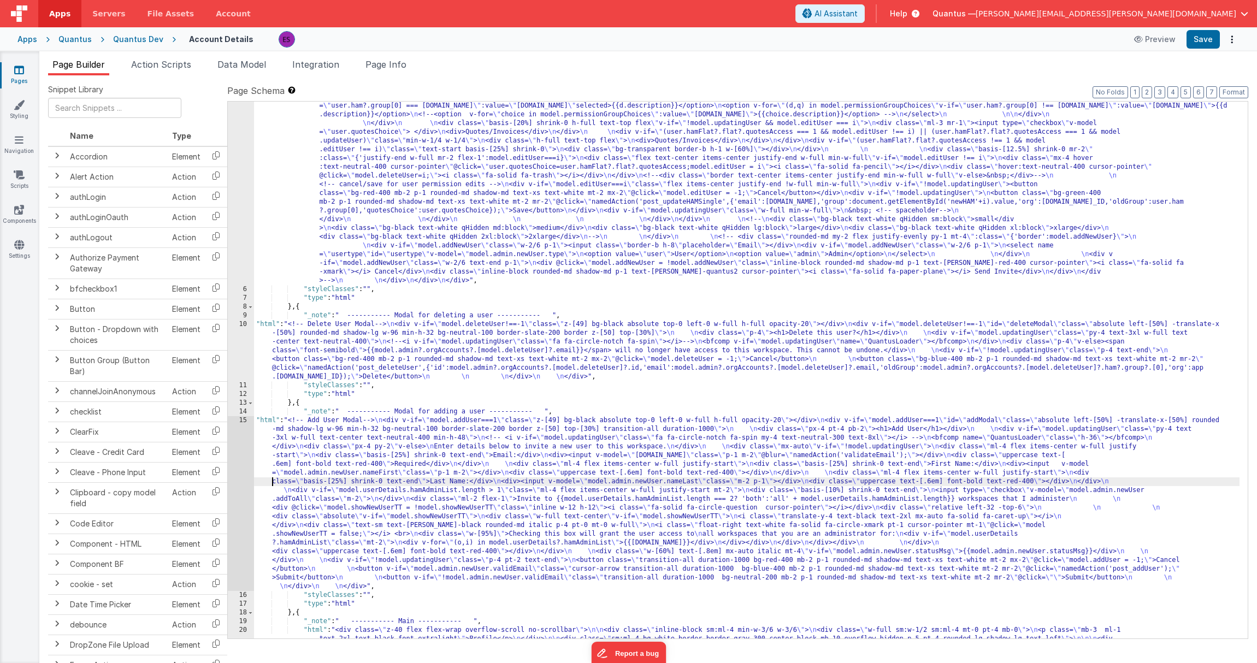
click at [244, 475] on div "15" at bounding box center [241, 503] width 26 height 175
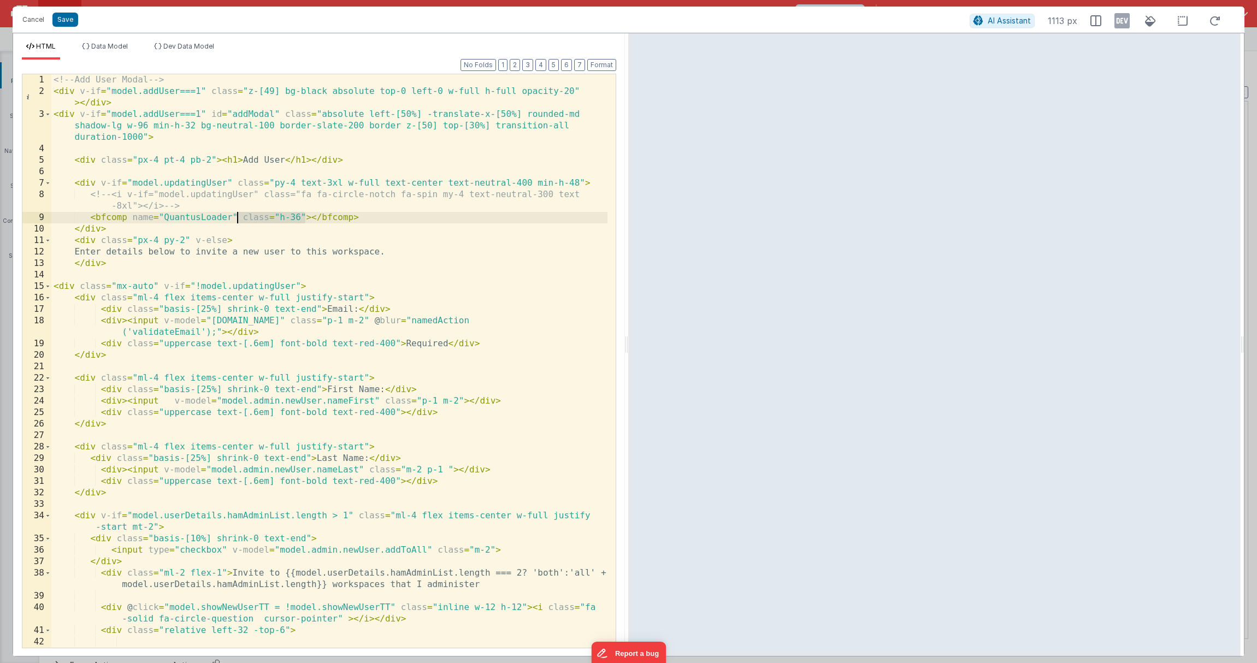
drag, startPoint x: 305, startPoint y: 218, endPoint x: 239, endPoint y: 221, distance: 65.6
click at [239, 221] on div "<!-- Add User Modal --> < div v-if = "model.addUser===1" class = "z-[49] bg-bla…" at bounding box center [329, 372] width 556 height 596
